Goal: Task Accomplishment & Management: Use online tool/utility

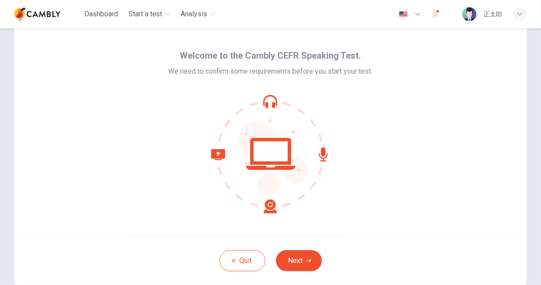
scroll to position [23, 0]
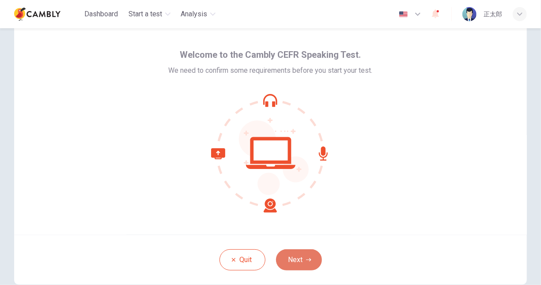
click at [296, 254] on button "Next" at bounding box center [299, 260] width 46 height 21
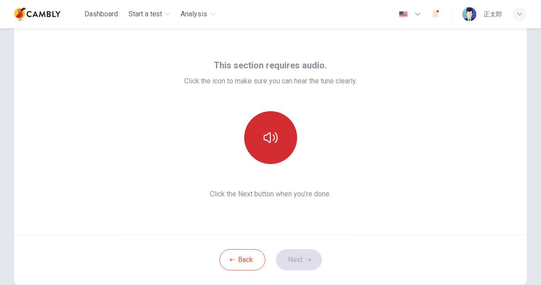
click at [267, 142] on icon "button" at bounding box center [271, 138] width 14 height 11
click at [280, 146] on button "button" at bounding box center [270, 137] width 53 height 53
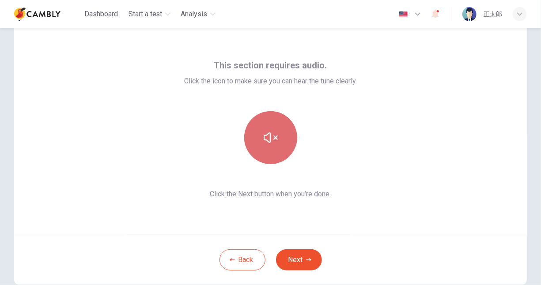
click at [280, 146] on button "button" at bounding box center [270, 137] width 53 height 53
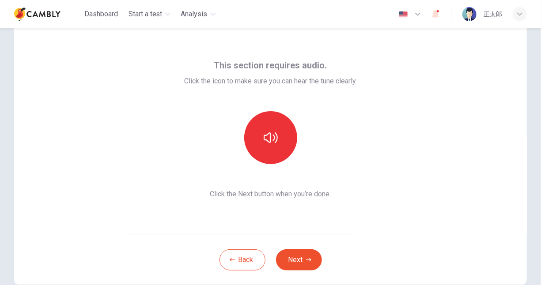
click at [270, 144] on icon "button" at bounding box center [271, 138] width 14 height 14
click at [284, 262] on button "Next" at bounding box center [299, 260] width 46 height 21
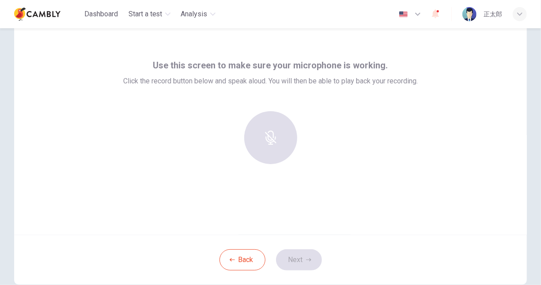
click at [269, 140] on div at bounding box center [270, 137] width 95 height 53
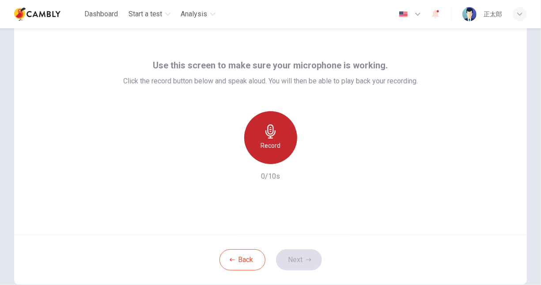
click at [272, 144] on h6 "Record" at bounding box center [271, 145] width 20 height 11
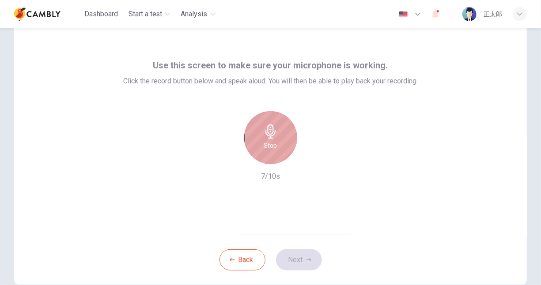
click at [272, 144] on h6 "Stop" at bounding box center [270, 145] width 13 height 11
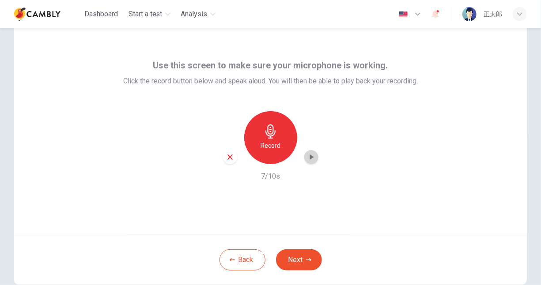
click at [307, 161] on icon "button" at bounding box center [311, 157] width 9 height 9
click at [288, 210] on div "Use this screen to make sure your microphone is working. Click the record butto…" at bounding box center [270, 129] width 513 height 212
click at [310, 157] on icon "button" at bounding box center [311, 157] width 9 height 9
click at [404, 11] on img "button" at bounding box center [403, 14] width 11 height 7
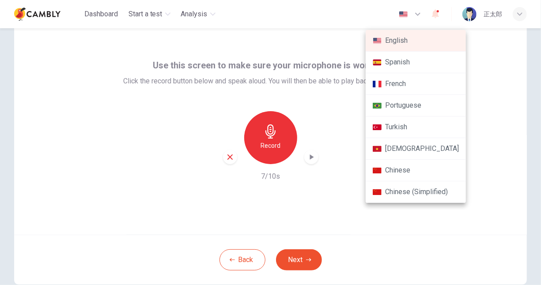
click at [467, 124] on div at bounding box center [270, 142] width 541 height 285
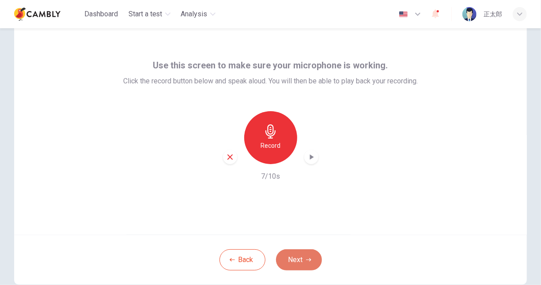
click at [297, 254] on button "Next" at bounding box center [299, 260] width 46 height 21
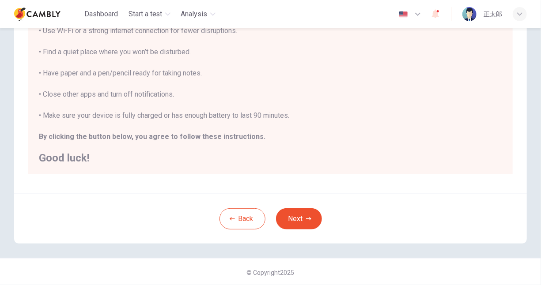
scroll to position [177, 0]
click at [303, 211] on button "Next" at bounding box center [299, 218] width 46 height 21
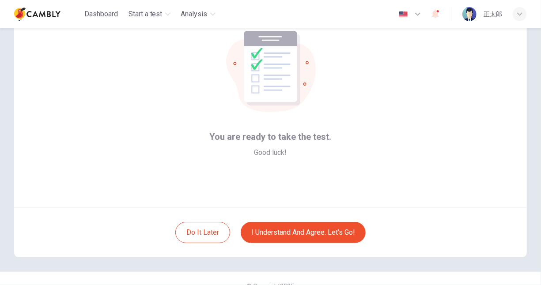
scroll to position [51, 0]
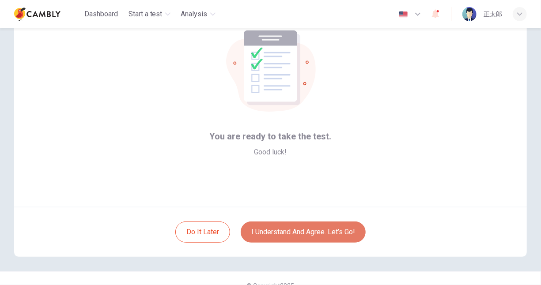
click at [299, 231] on button "I understand and agree. Let’s go!" at bounding box center [303, 232] width 125 height 21
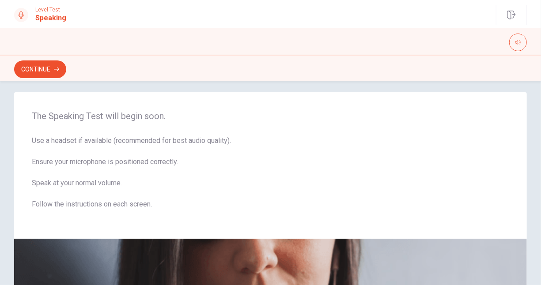
scroll to position [6, 0]
click at [40, 63] on button "Continue" at bounding box center [40, 70] width 52 height 18
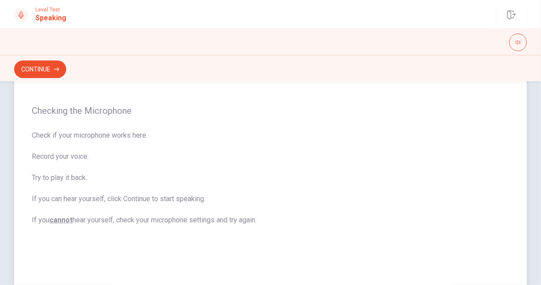
scroll to position [245, 0]
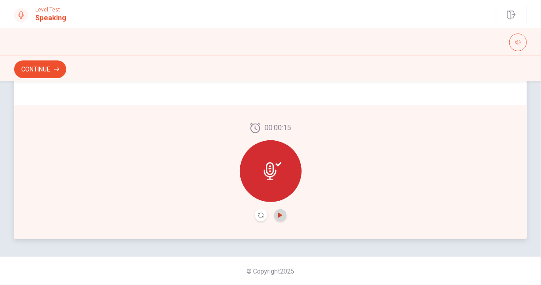
click at [280, 215] on icon "Play Audio" at bounding box center [280, 215] width 4 height 5
click at [278, 216] on icon "Pause Audio" at bounding box center [280, 215] width 5 height 5
click at [278, 216] on icon "Play Audio" at bounding box center [280, 215] width 4 height 5
click at [278, 216] on icon "Pause Audio" at bounding box center [280, 215] width 5 height 5
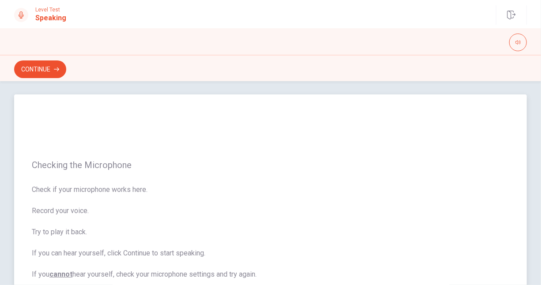
scroll to position [0, 0]
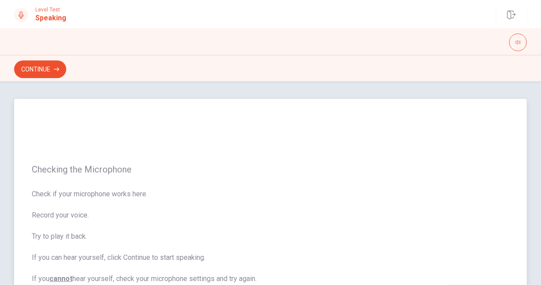
click at [95, 178] on div "Checking the Microphone Check if your microphone works here. Record your voice.…" at bounding box center [270, 224] width 513 height 251
click at [41, 71] on button "Continue" at bounding box center [40, 70] width 52 height 18
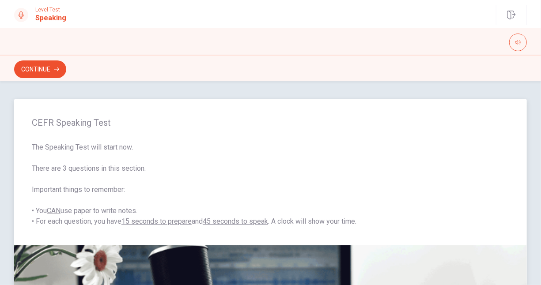
click at [82, 159] on span "The Speaking Test will start now. There are 3 questions in this section. Import…" at bounding box center [270, 184] width 477 height 85
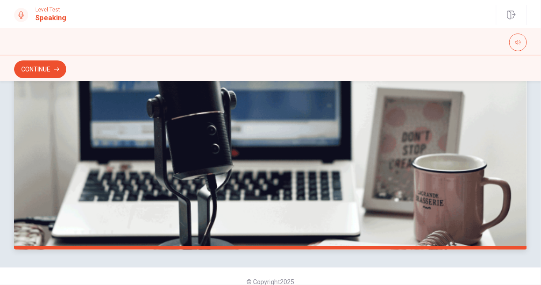
scroll to position [245, 0]
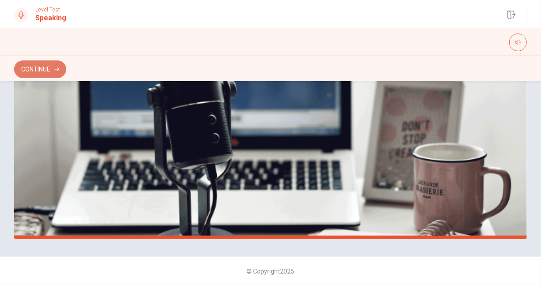
click at [44, 65] on button "Continue" at bounding box center [40, 70] width 52 height 18
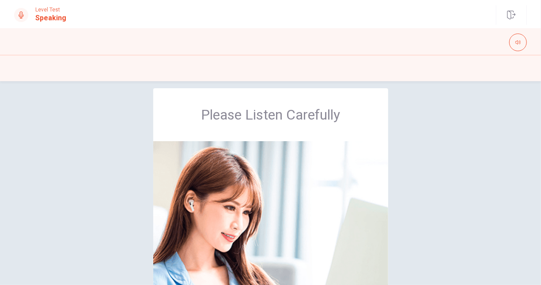
scroll to position [0, 0]
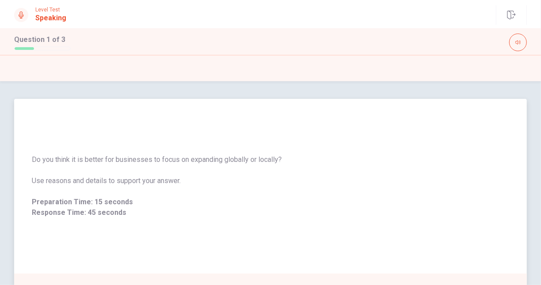
click at [342, 199] on span "Preparation Time: 15 seconds" at bounding box center [270, 202] width 477 height 11
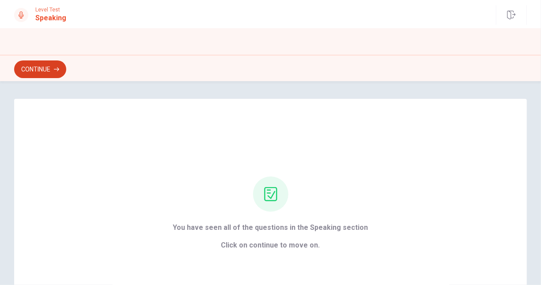
click at [45, 76] on button "Continue" at bounding box center [40, 70] width 52 height 18
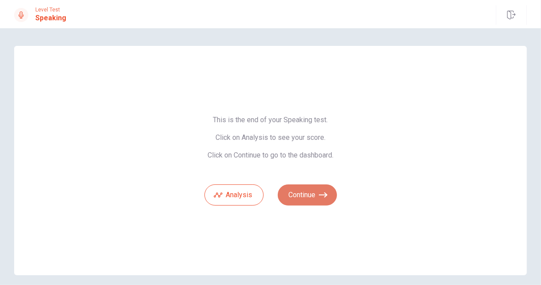
click at [299, 194] on button "Continue" at bounding box center [307, 195] width 59 height 21
